Goal: Find specific page/section: Find specific page/section

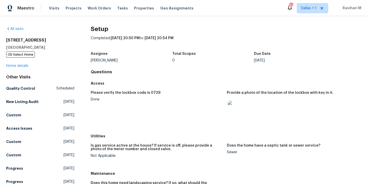
click at [53, 12] on div "Visits Projects Work Orders Tasks Properties Geo Assignments" at bounding box center [124, 8] width 151 height 10
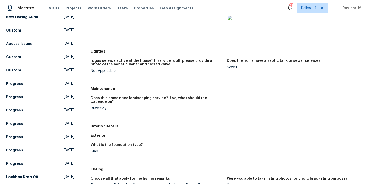
click at [53, 12] on div "Visits Projects Work Orders Tasks Properties Geo Assignments" at bounding box center [124, 8] width 151 height 10
click at [53, 10] on span "Visits" at bounding box center [54, 8] width 11 height 5
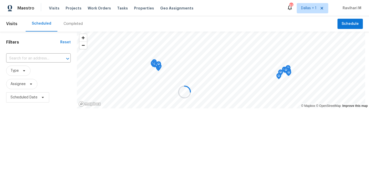
click at [75, 23] on div at bounding box center [184, 92] width 369 height 184
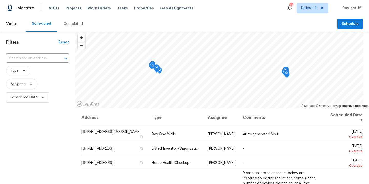
click at [75, 23] on div "Completed" at bounding box center [73, 23] width 19 height 5
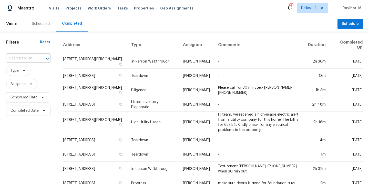
click at [38, 59] on div at bounding box center [43, 58] width 13 height 7
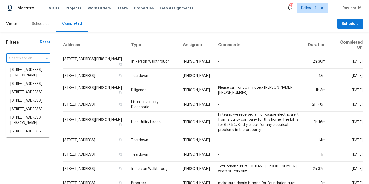
paste input "[STREET_ADDRESS]"
type input "[STREET_ADDRESS]"
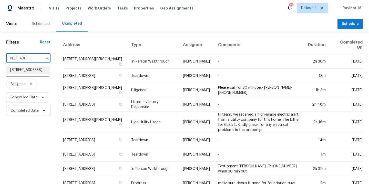
click at [28, 74] on li "[STREET_ADDRESS]" at bounding box center [28, 70] width 44 height 8
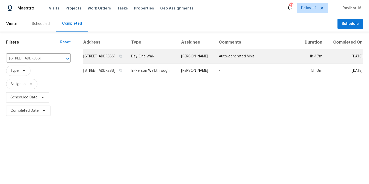
click at [173, 62] on td "Day One Walk" at bounding box center [152, 56] width 50 height 14
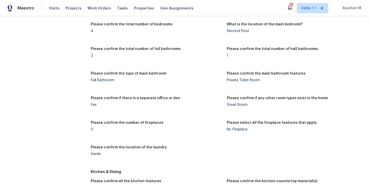
scroll to position [626, 0]
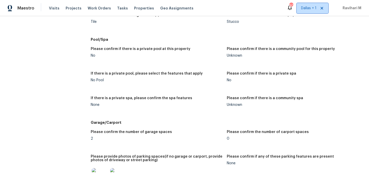
click at [306, 8] on span "Dallas + 1" at bounding box center [308, 8] width 15 height 5
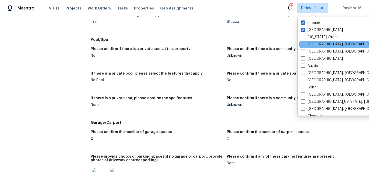
click at [302, 43] on span at bounding box center [303, 44] width 4 height 4
click at [302, 43] on input "[GEOGRAPHIC_DATA], [GEOGRAPHIC_DATA]" at bounding box center [302, 43] width 3 height 3
checkbox input "true"
click at [53, 7] on span "Visits" at bounding box center [54, 8] width 11 height 5
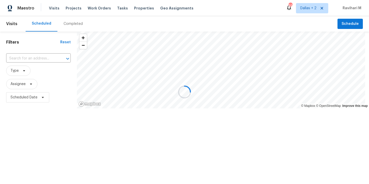
click at [74, 22] on div at bounding box center [184, 92] width 369 height 184
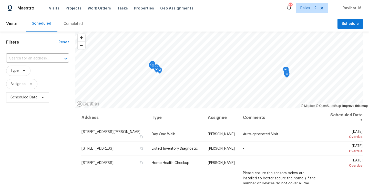
click at [73, 22] on div "Completed" at bounding box center [73, 23] width 19 height 5
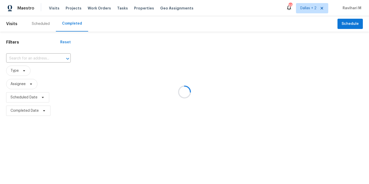
click at [73, 22] on div at bounding box center [184, 92] width 369 height 184
click at [31, 60] on div at bounding box center [184, 92] width 369 height 184
click at [27, 57] on div at bounding box center [184, 92] width 369 height 184
click at [27, 57] on input "text" at bounding box center [31, 59] width 50 height 8
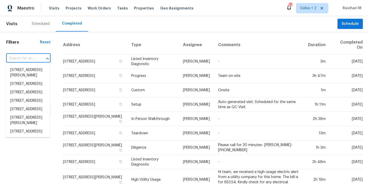
click at [27, 57] on input "text" at bounding box center [21, 59] width 30 height 8
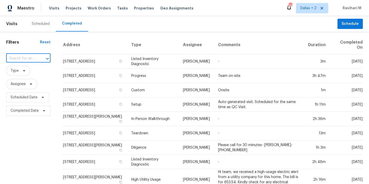
paste input "[STREET_ADDRESS]"
type input "[STREET_ADDRESS]"
click at [24, 73] on li "[STREET_ADDRESS]" at bounding box center [28, 70] width 44 height 8
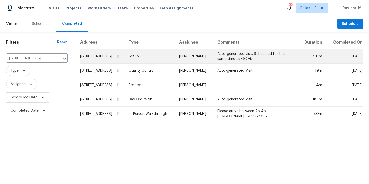
click at [175, 63] on td "Setup" at bounding box center [150, 56] width 51 height 14
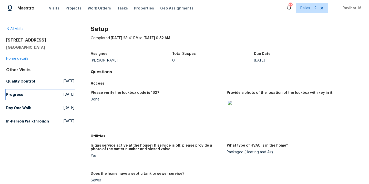
click at [64, 93] on span "[DATE]" at bounding box center [69, 94] width 11 height 5
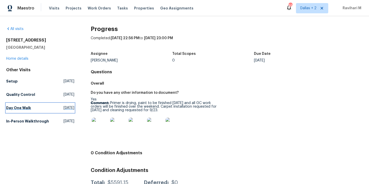
click at [64, 108] on span "[DATE]" at bounding box center [69, 107] width 11 height 5
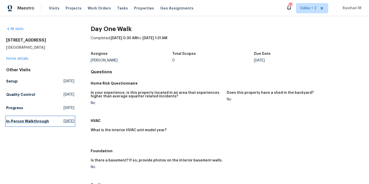
click at [64, 120] on span "[DATE]" at bounding box center [69, 121] width 11 height 5
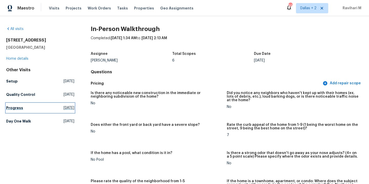
click at [64, 107] on span "[DATE]" at bounding box center [69, 107] width 11 height 5
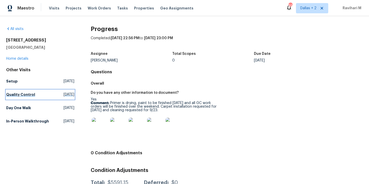
click at [56, 98] on link "Quality Control [DATE]" at bounding box center [40, 94] width 68 height 9
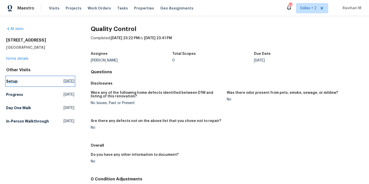
click at [64, 79] on span "[DATE]" at bounding box center [69, 81] width 11 height 5
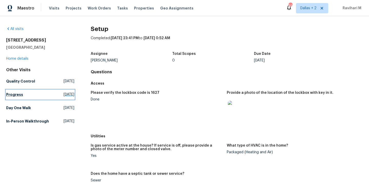
click at [64, 96] on span "[DATE]" at bounding box center [69, 94] width 11 height 5
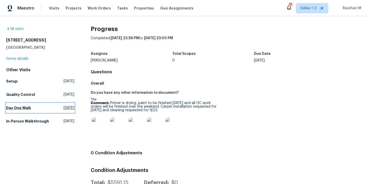
click at [64, 108] on span "[DATE]" at bounding box center [69, 107] width 11 height 5
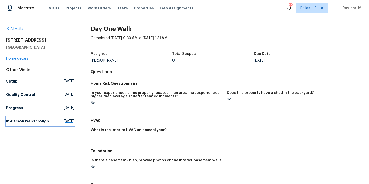
click at [64, 123] on span "[DATE]" at bounding box center [69, 121] width 11 height 5
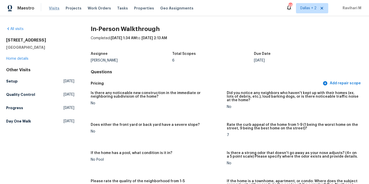
click at [52, 9] on span "Visits" at bounding box center [54, 8] width 11 height 5
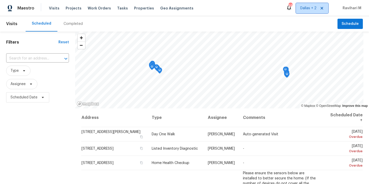
click at [305, 8] on span "Dallas + 2" at bounding box center [308, 8] width 16 height 5
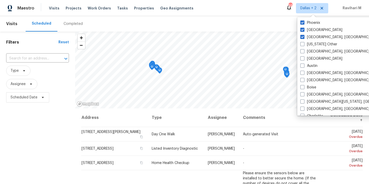
click at [75, 27] on div "Completed" at bounding box center [73, 23] width 32 height 15
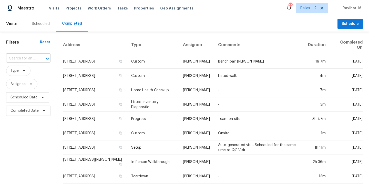
click at [34, 59] on input "text" at bounding box center [21, 59] width 30 height 8
paste input "[STREET_ADDRESS]"
type input "[STREET_ADDRESS]"
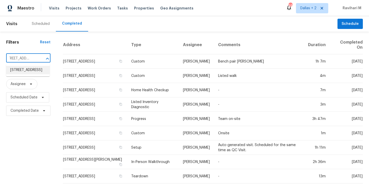
click at [27, 72] on li "[STREET_ADDRESS]" at bounding box center [28, 70] width 44 height 8
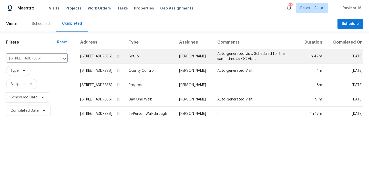
click at [98, 59] on td "[STREET_ADDRESS]" at bounding box center [102, 56] width 45 height 14
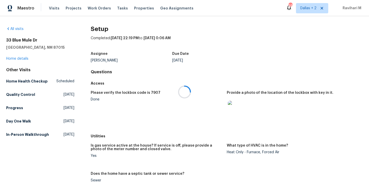
click at [18, 60] on div at bounding box center [184, 92] width 369 height 184
click at [18, 60] on link "Home details" at bounding box center [17, 59] width 22 height 4
